Goal: Transaction & Acquisition: Subscribe to service/newsletter

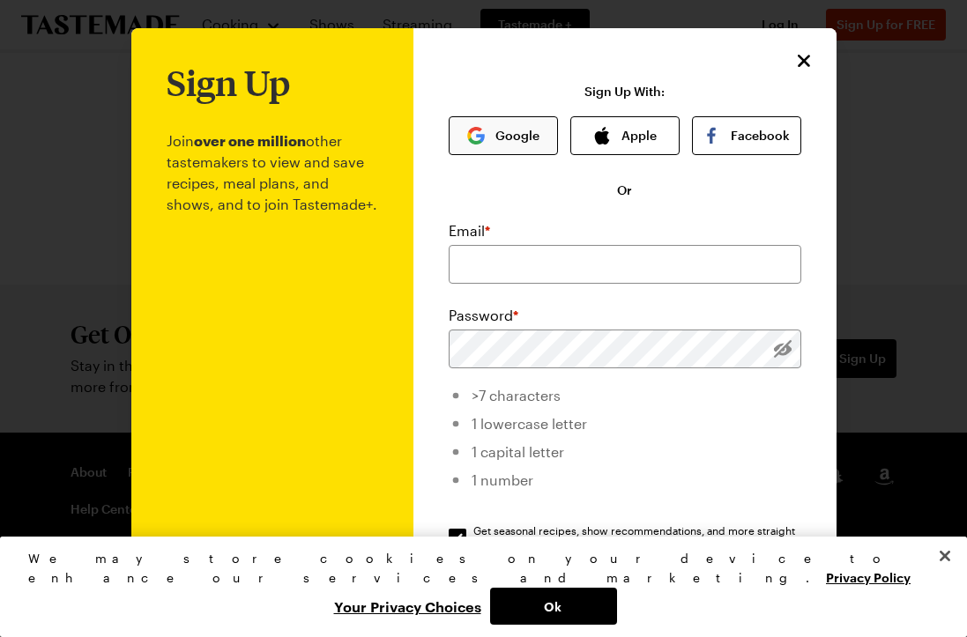
click at [492, 131] on button "Google" at bounding box center [503, 135] width 109 height 39
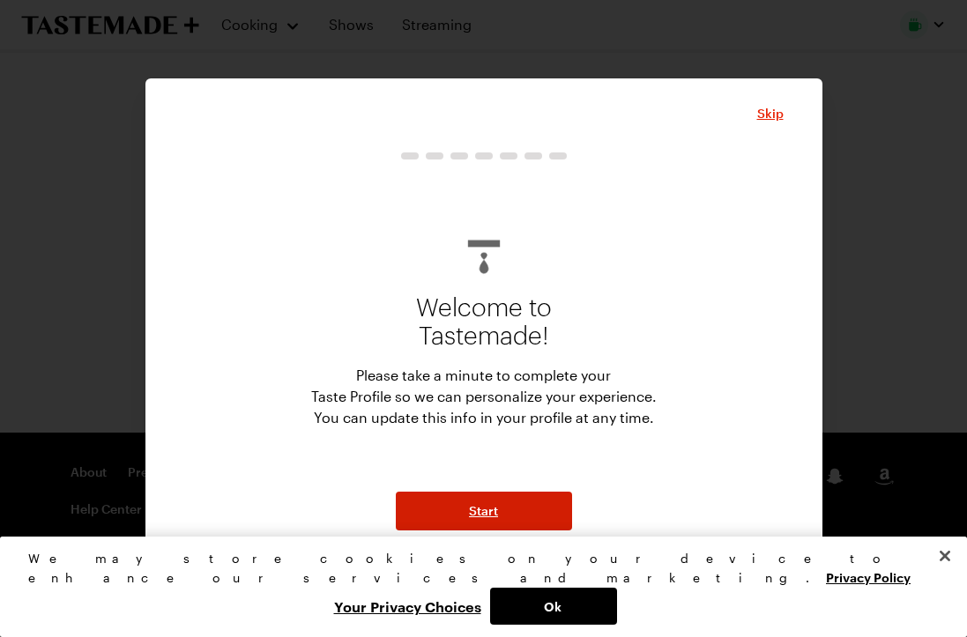
click at [479, 502] on span "Start" at bounding box center [483, 511] width 29 height 18
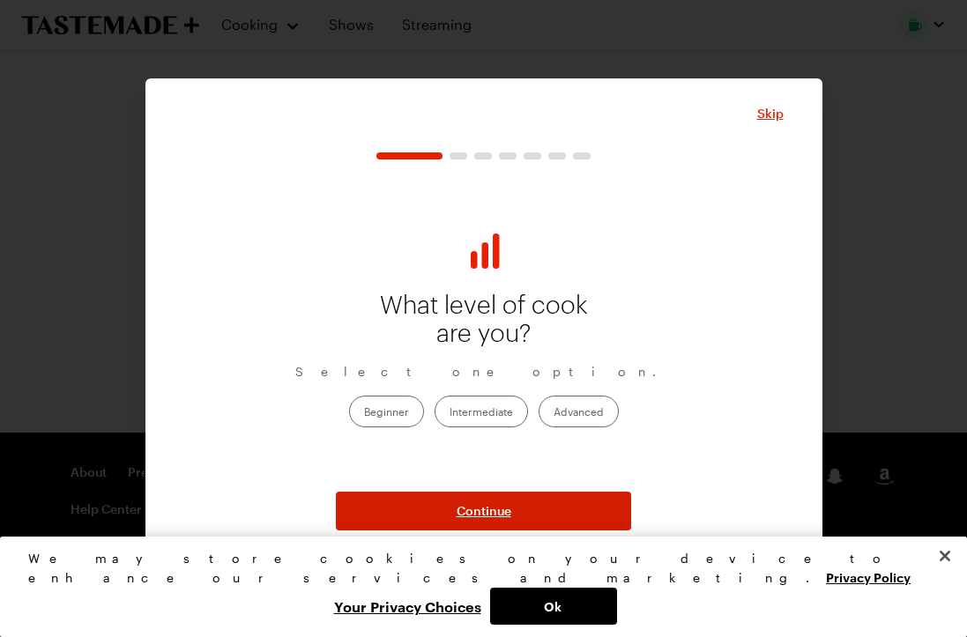
click at [486, 506] on span "Continue" at bounding box center [483, 511] width 55 height 18
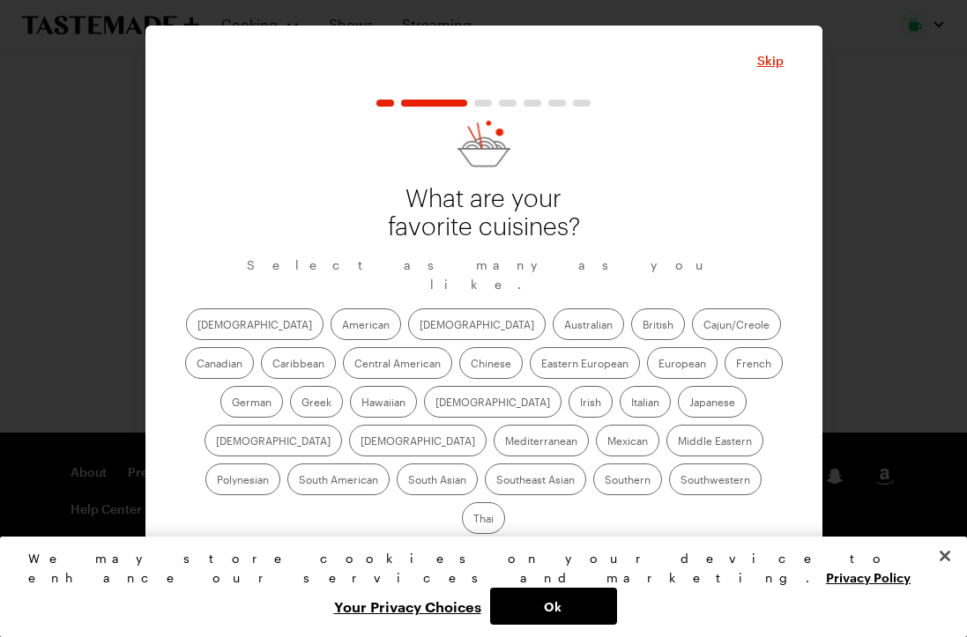
click at [482, 555] on span "Continue" at bounding box center [483, 564] width 55 height 18
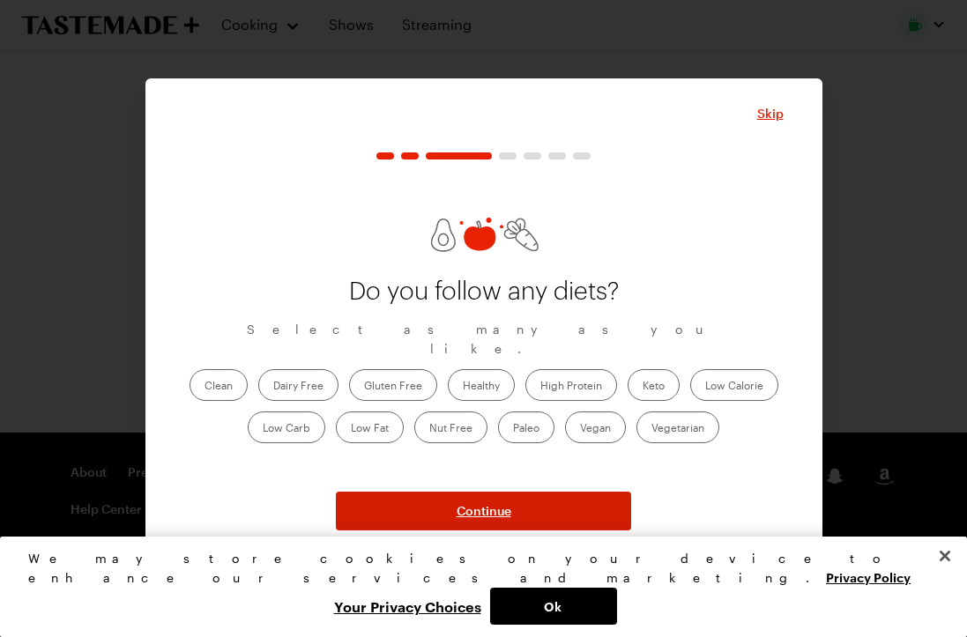
click at [484, 515] on span "Continue" at bounding box center [483, 511] width 55 height 18
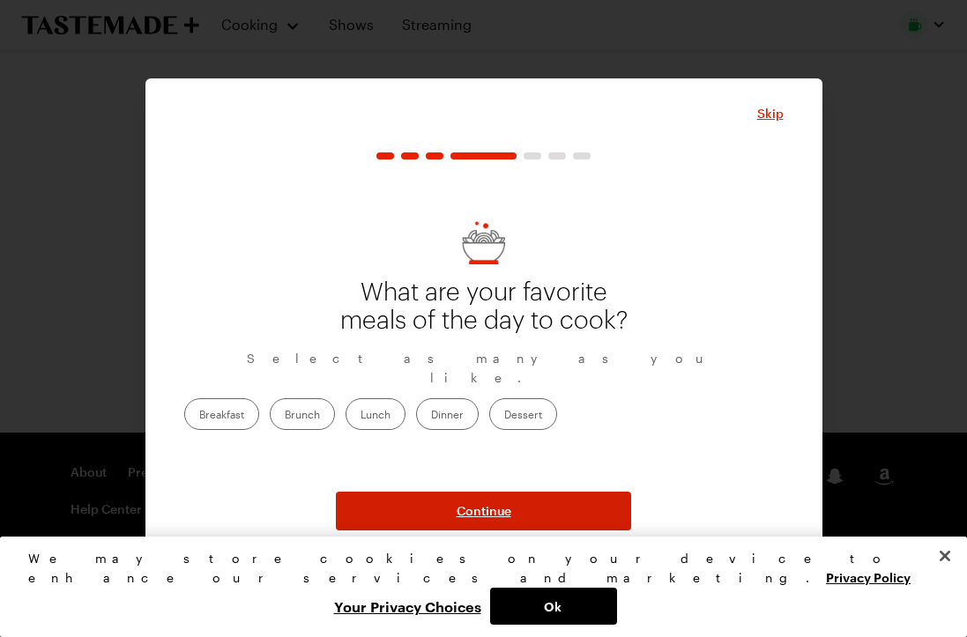
click at [484, 515] on span "Continue" at bounding box center [483, 511] width 55 height 18
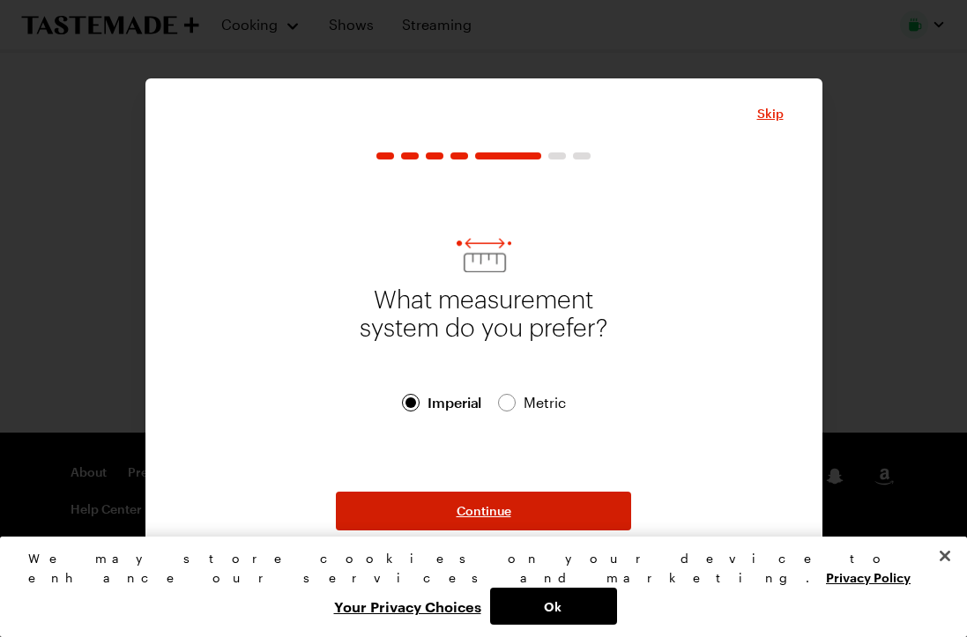
click at [484, 515] on span "Continue" at bounding box center [483, 511] width 55 height 18
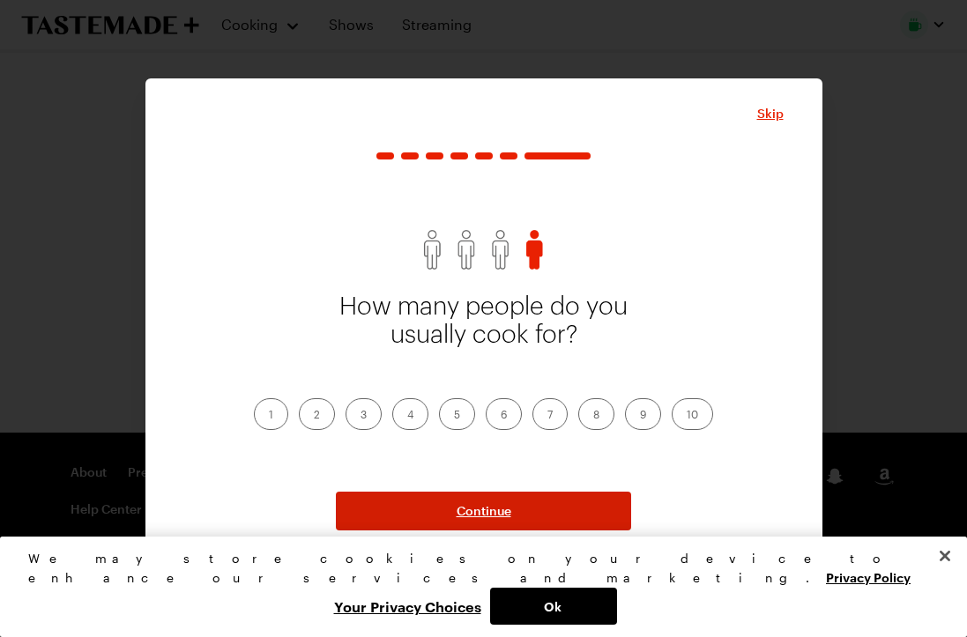
click at [484, 515] on span "Continue" at bounding box center [483, 511] width 55 height 18
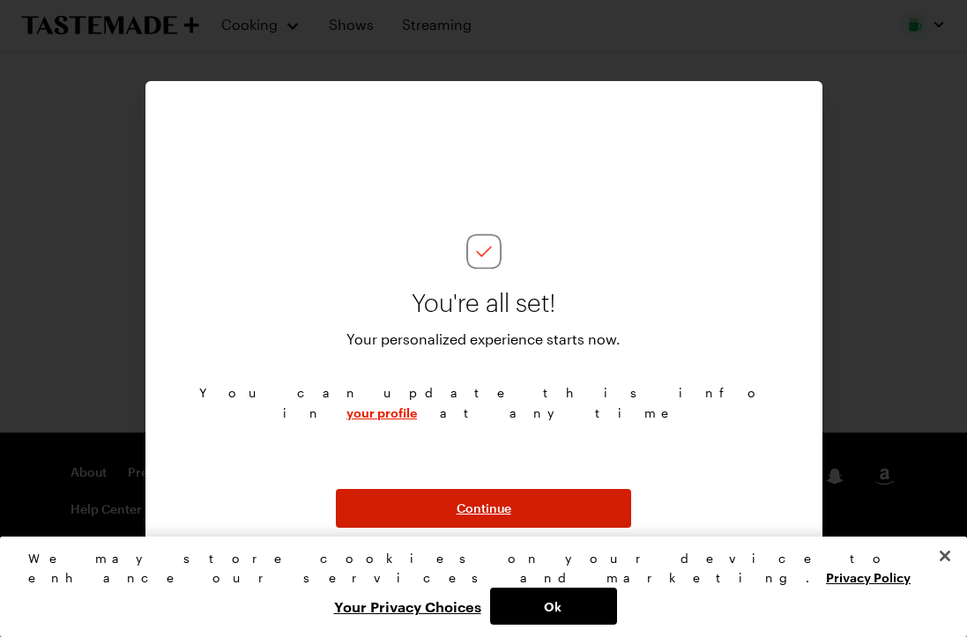
click at [484, 515] on span "Continue" at bounding box center [483, 509] width 55 height 18
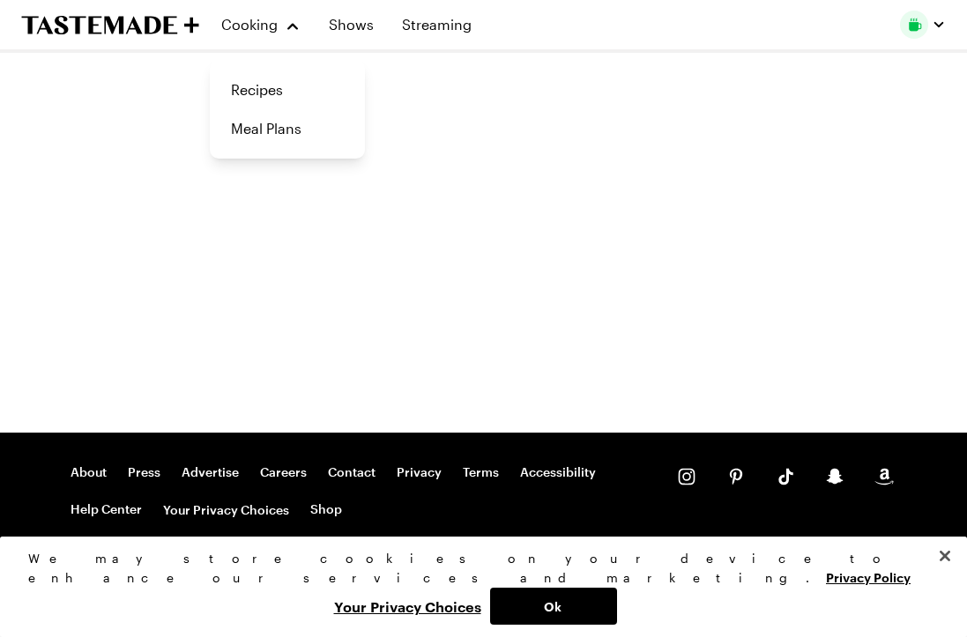
click at [118, 15] on icon "To Tastemade Home Page" at bounding box center [110, 25] width 178 height 20
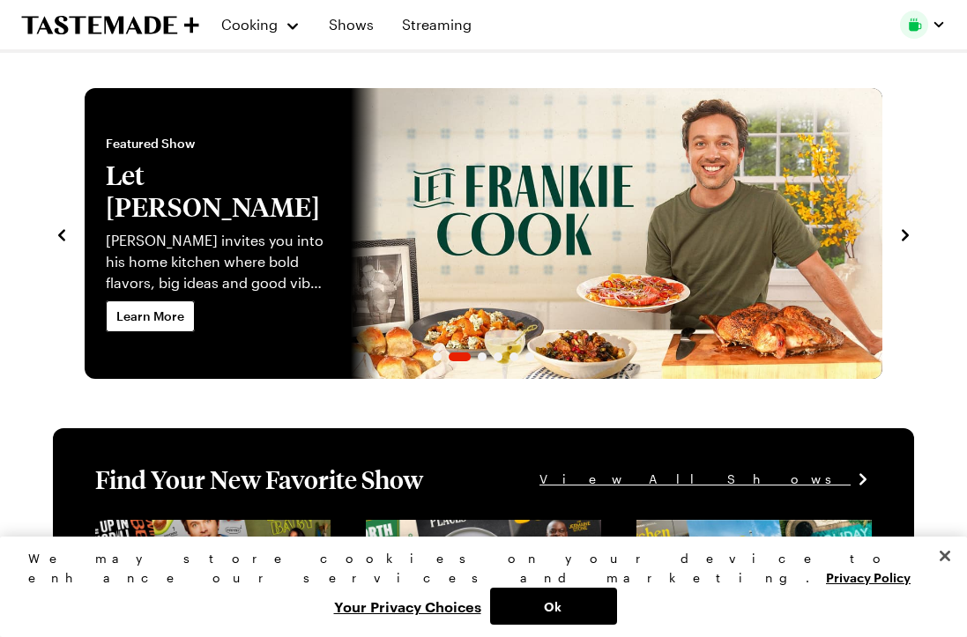
click at [893, 230] on div "Recipe of the Day Save Share Pesto Pasta Salad with Artichokes, Olives & Feta F…" at bounding box center [483, 233] width 861 height 291
click at [904, 234] on icon "navigate to next item" at bounding box center [905, 235] width 18 height 18
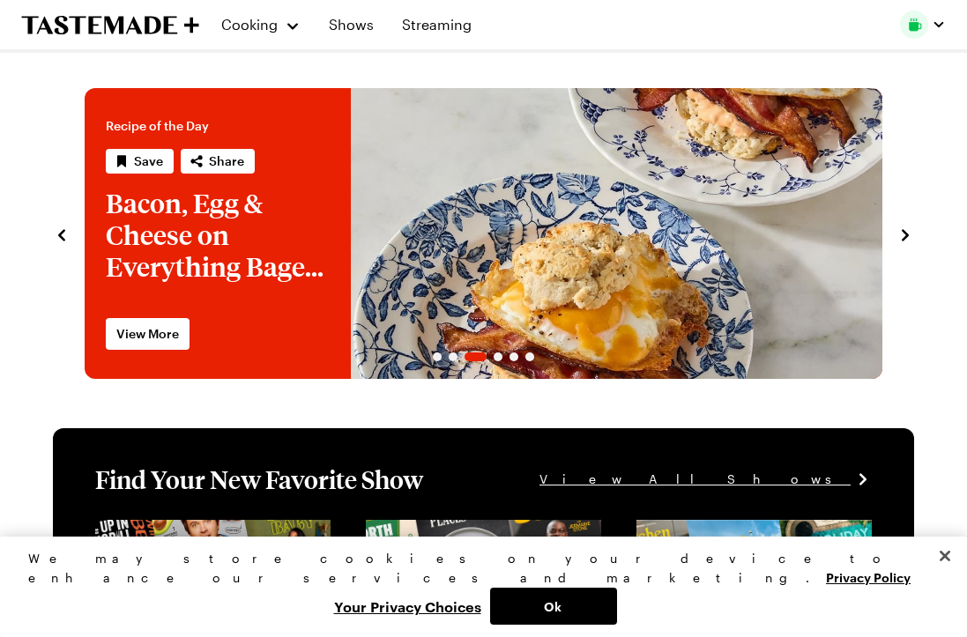
click at [904, 234] on icon "navigate to next item" at bounding box center [905, 235] width 18 height 18
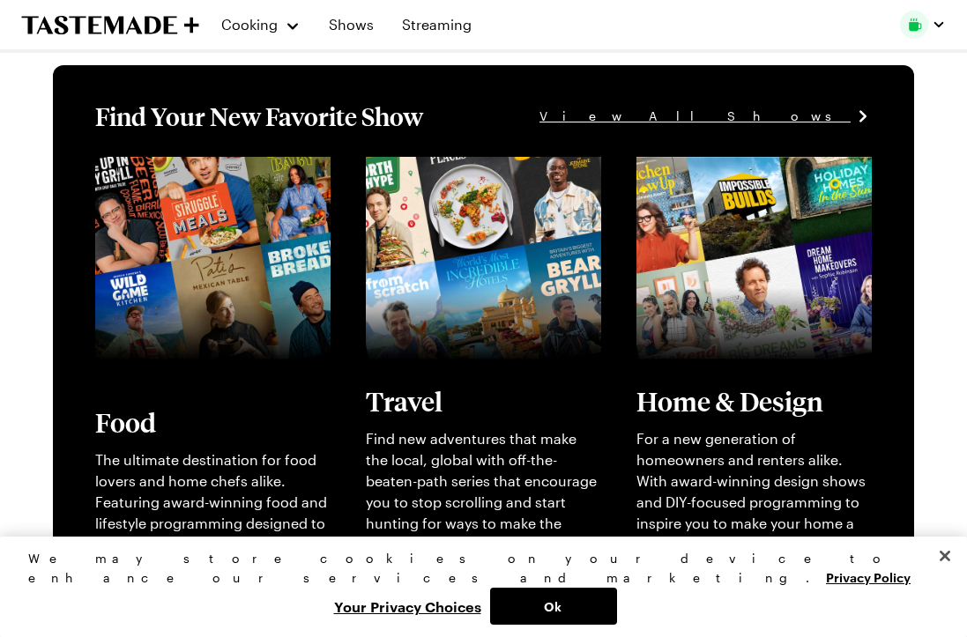
scroll to position [372, 0]
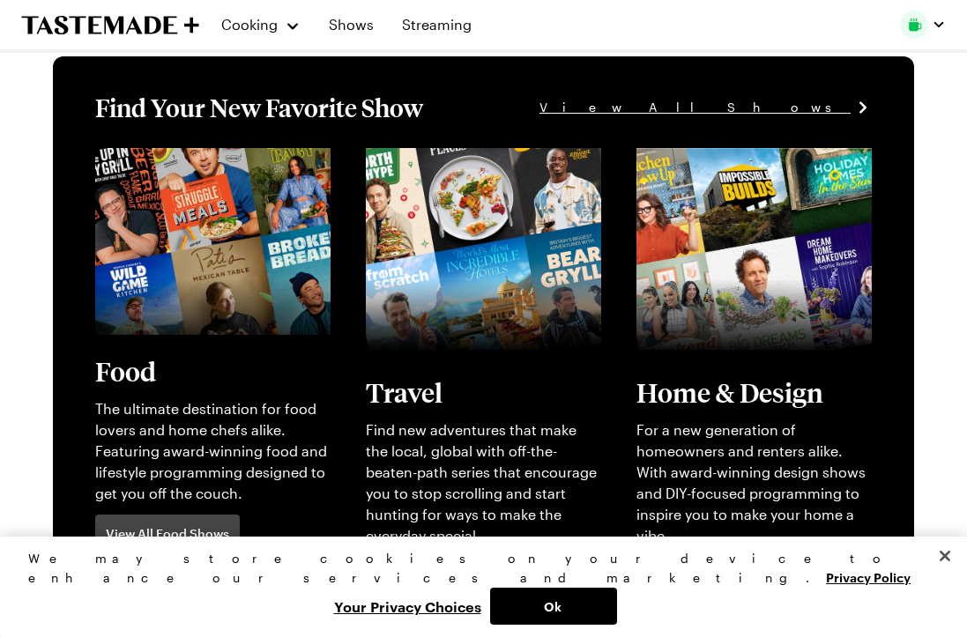
click at [186, 188] on link "View full content for [object Object]" at bounding box center [188, 169] width 187 height 38
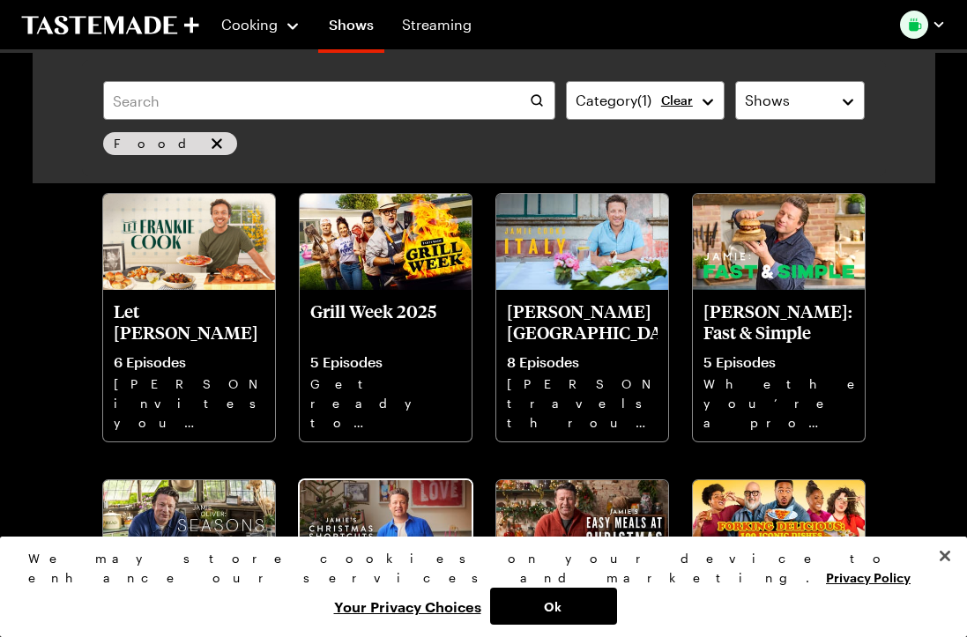
scroll to position [404, 0]
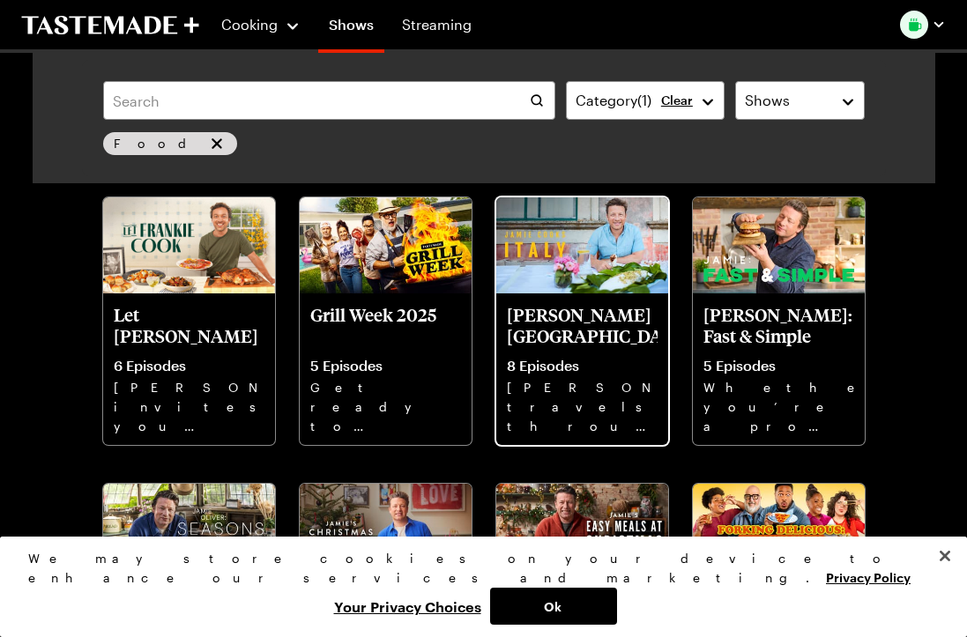
click at [567, 308] on p "[PERSON_NAME] [GEOGRAPHIC_DATA]" at bounding box center [582, 325] width 151 height 42
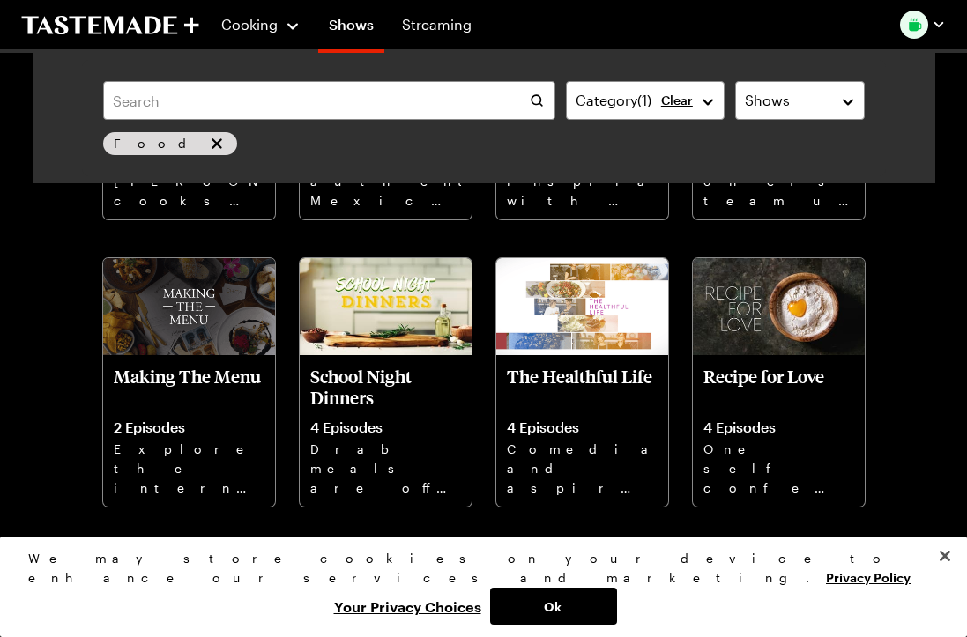
scroll to position [3585, 0]
